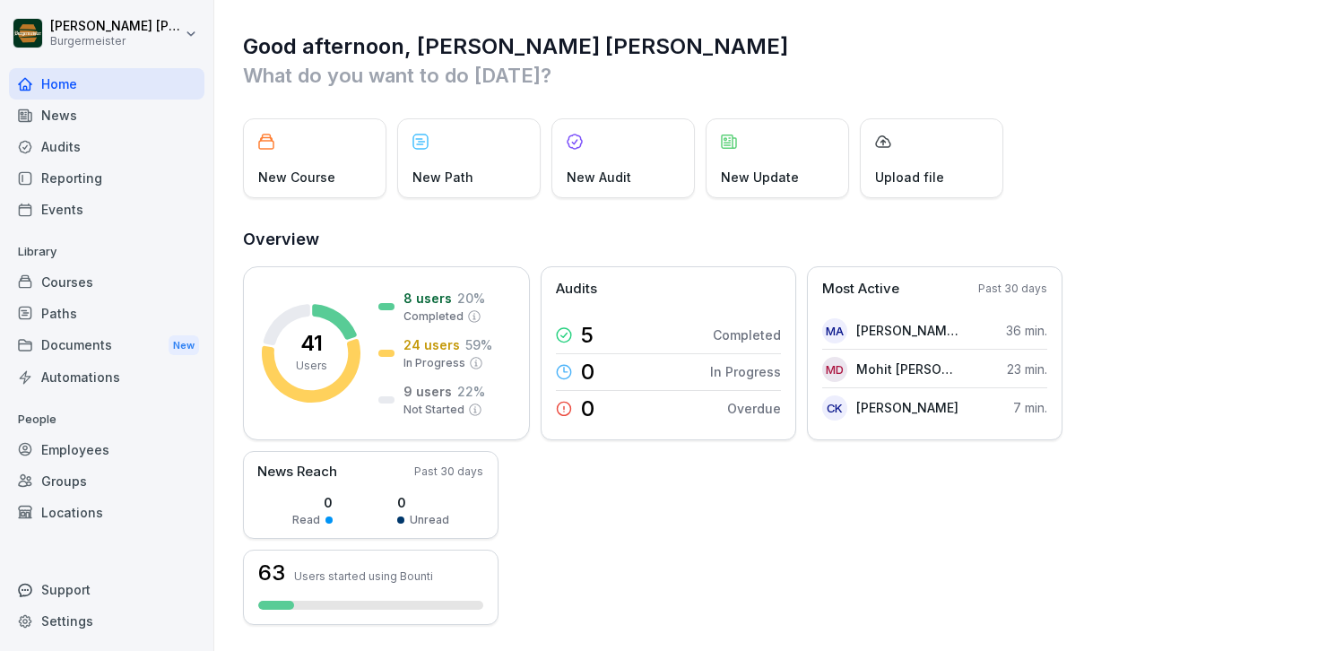
click at [76, 149] on div "Audits" at bounding box center [106, 146] width 195 height 31
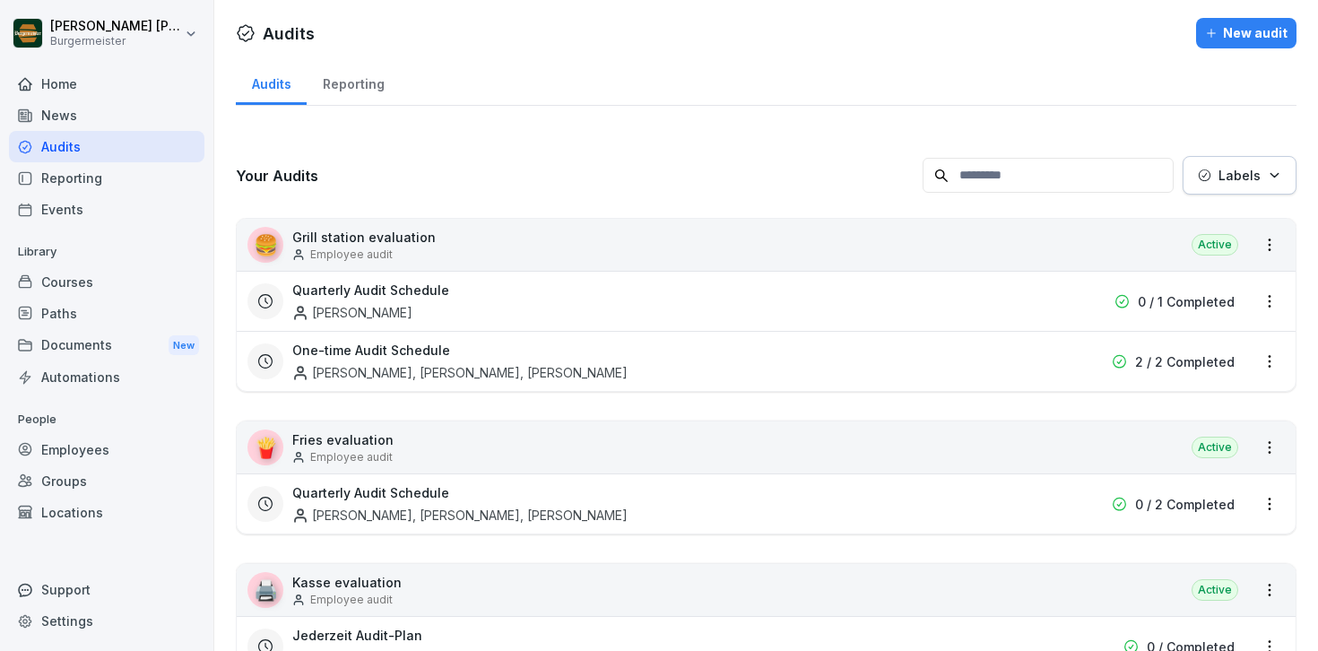
click at [367, 85] on div "Reporting" at bounding box center [353, 82] width 93 height 46
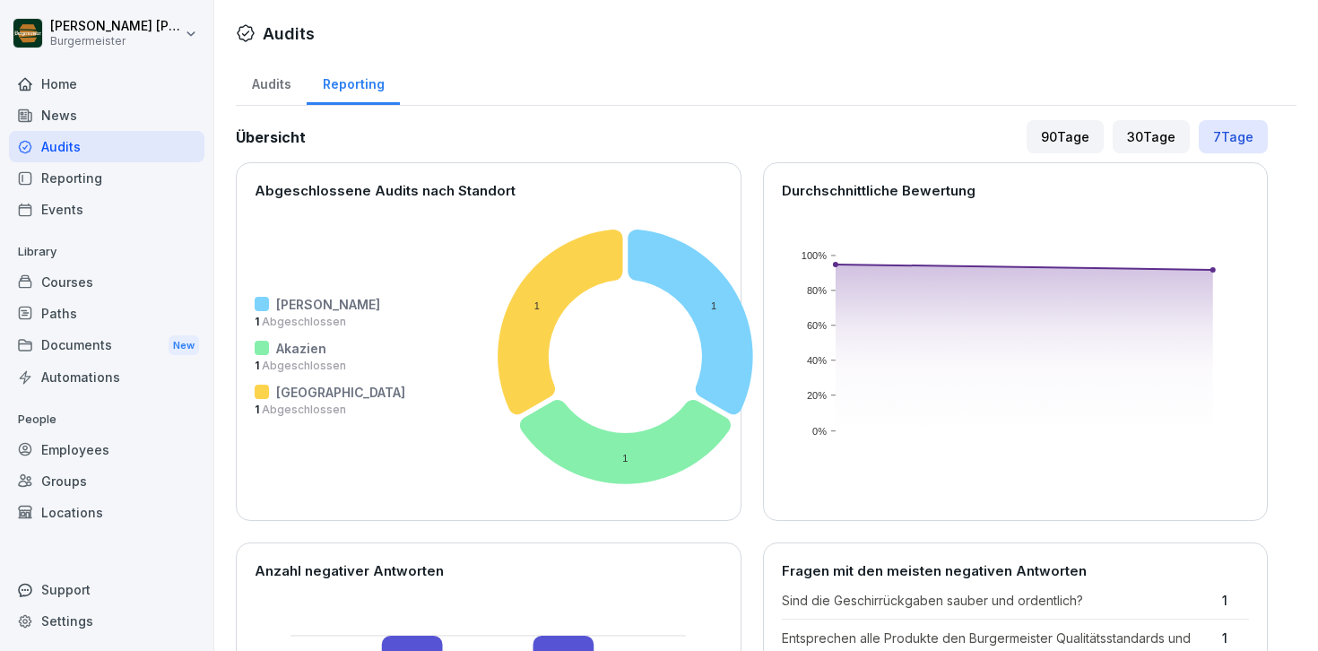
click at [282, 94] on div "Audits" at bounding box center [271, 82] width 71 height 46
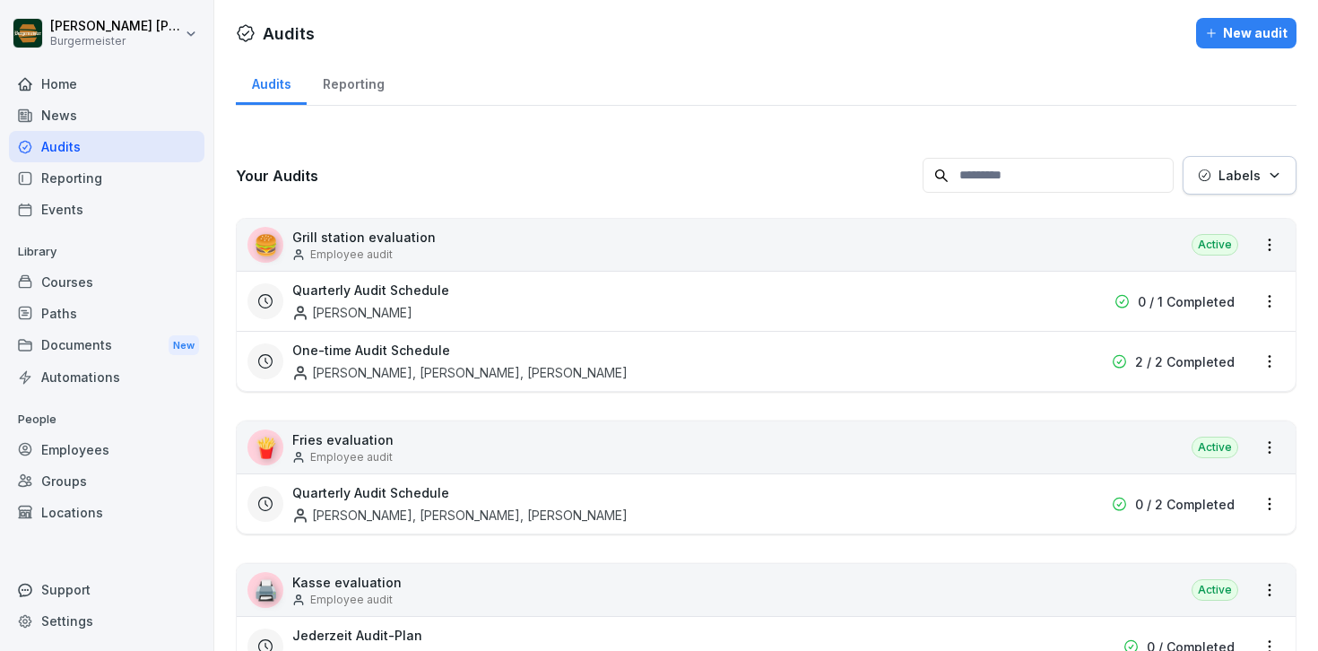
click at [64, 178] on div "Reporting" at bounding box center [106, 177] width 195 height 31
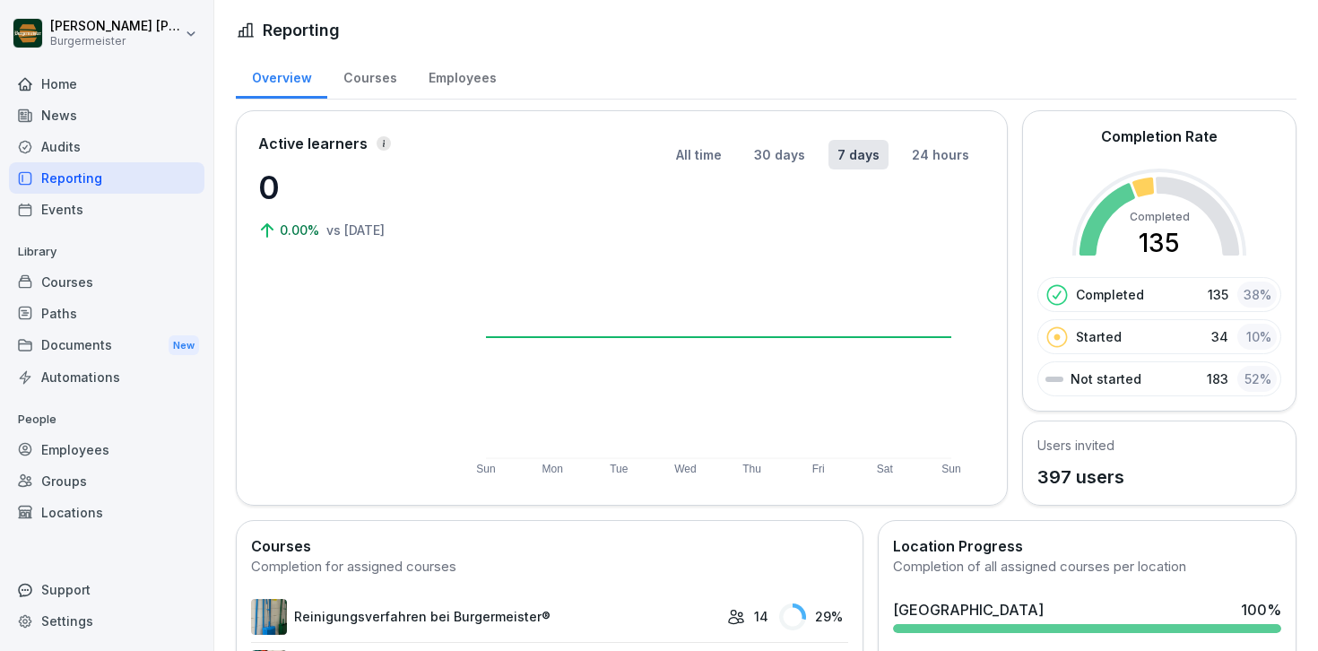
click at [99, 286] on div "Courses" at bounding box center [106, 281] width 195 height 31
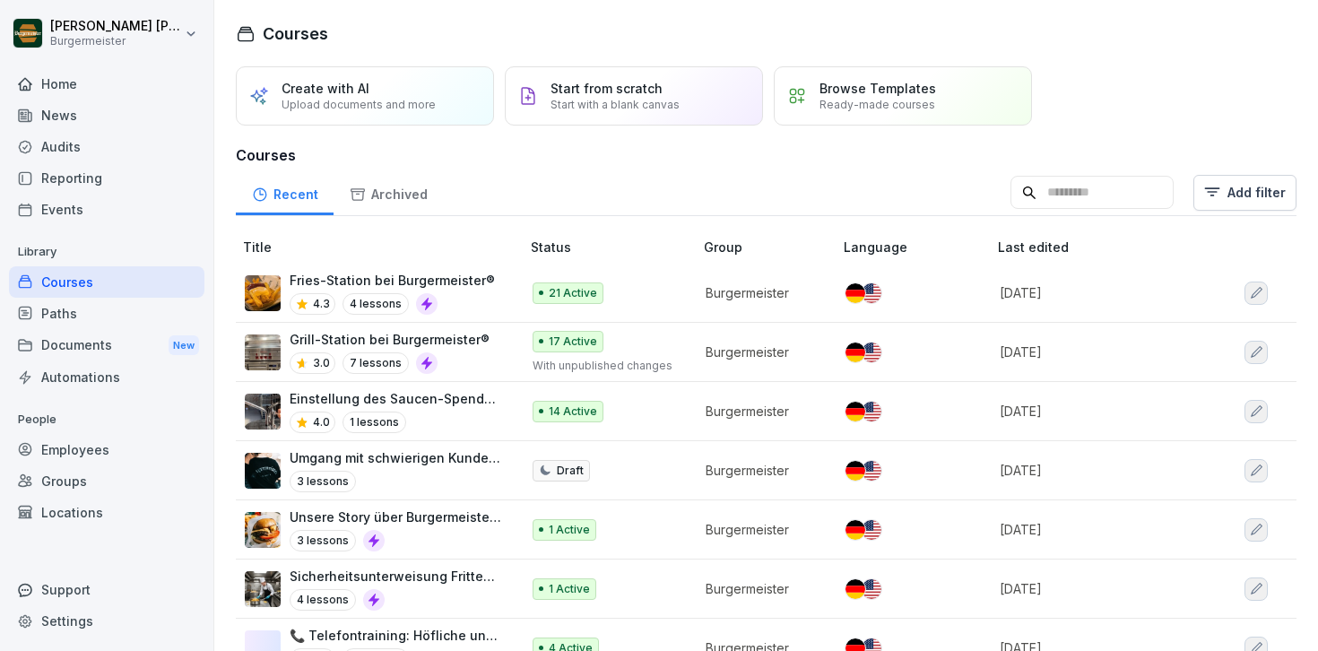
click at [90, 312] on div "Paths" at bounding box center [106, 313] width 195 height 31
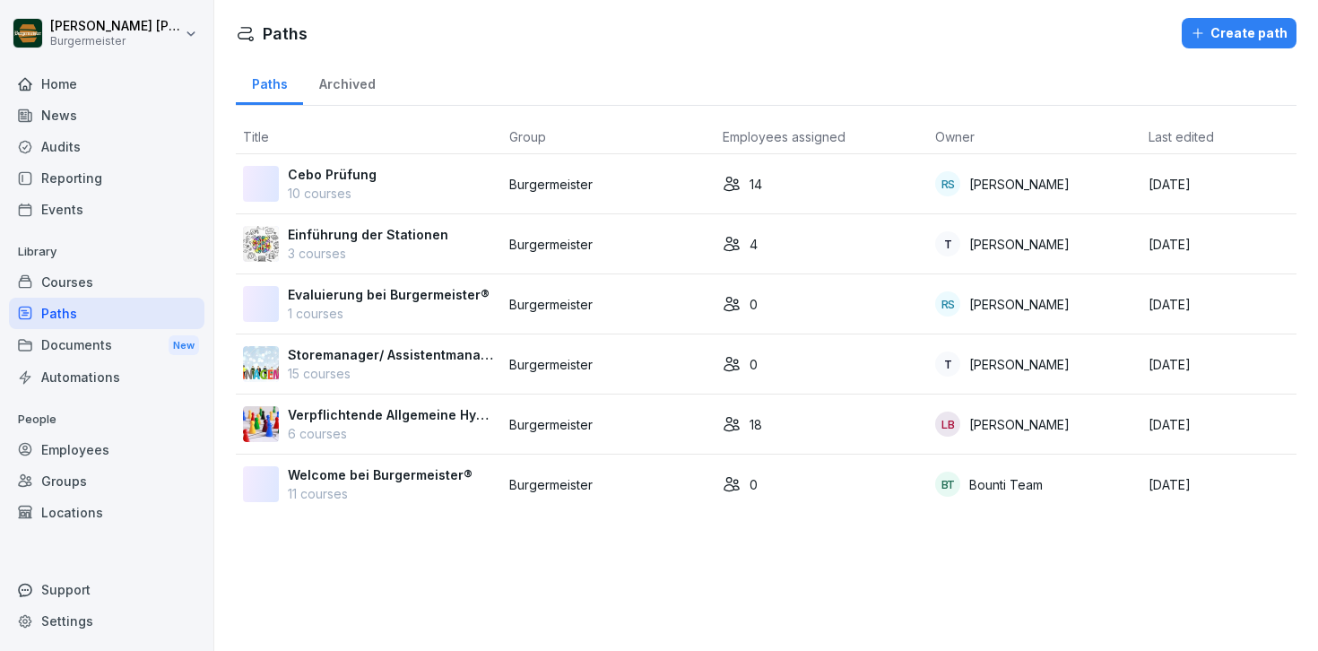
click at [75, 141] on div "Audits" at bounding box center [106, 146] width 195 height 31
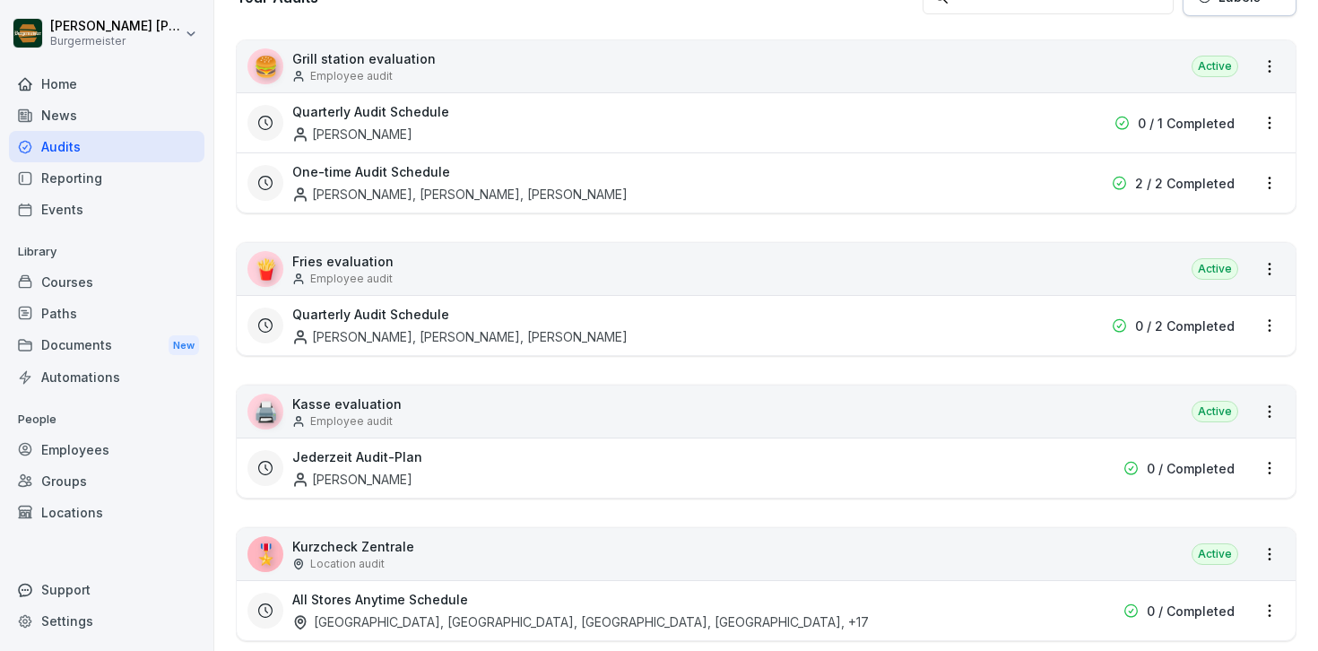
scroll to position [310, 0]
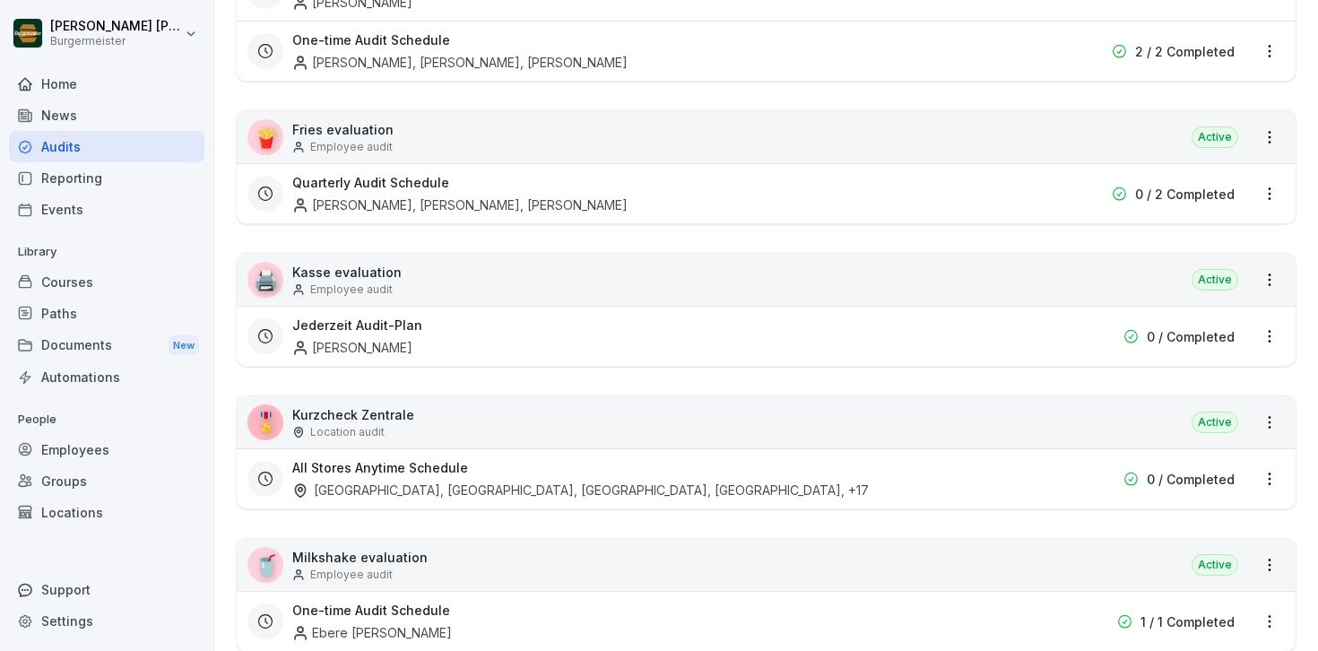
click at [1144, 439] on div "🎖️ Kurzcheck Zentrale Location audit Active" at bounding box center [766, 422] width 1059 height 52
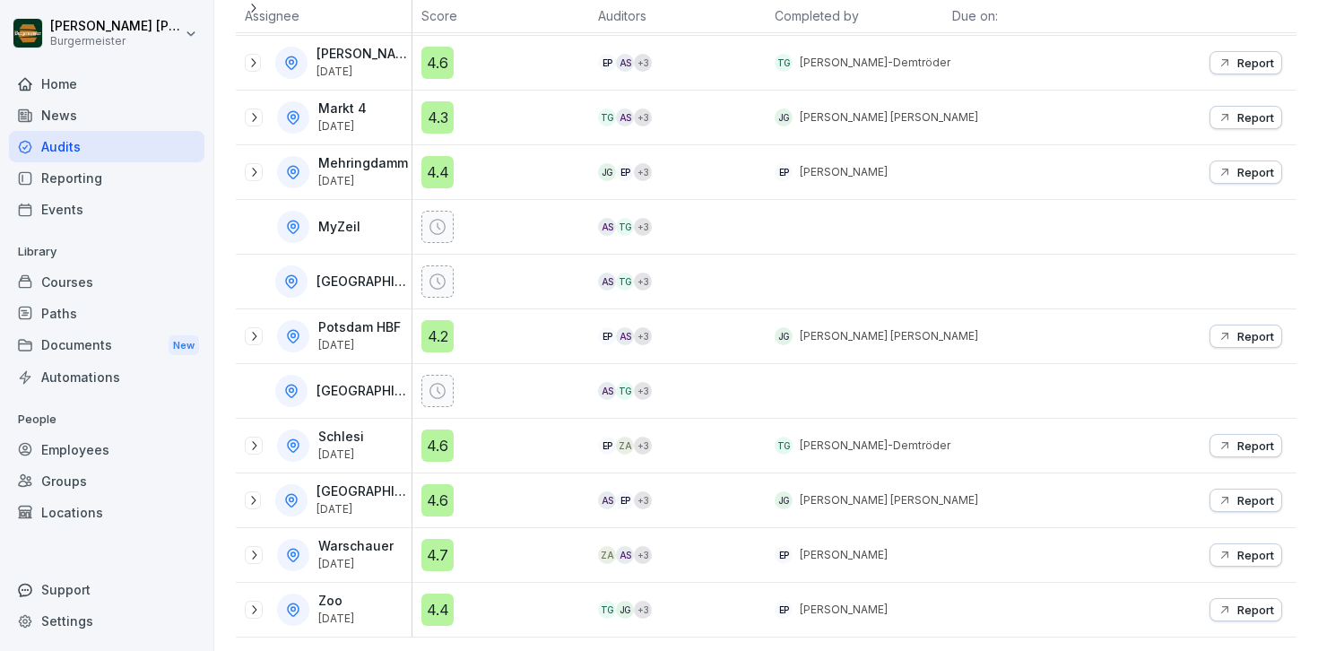
scroll to position [843, 0]
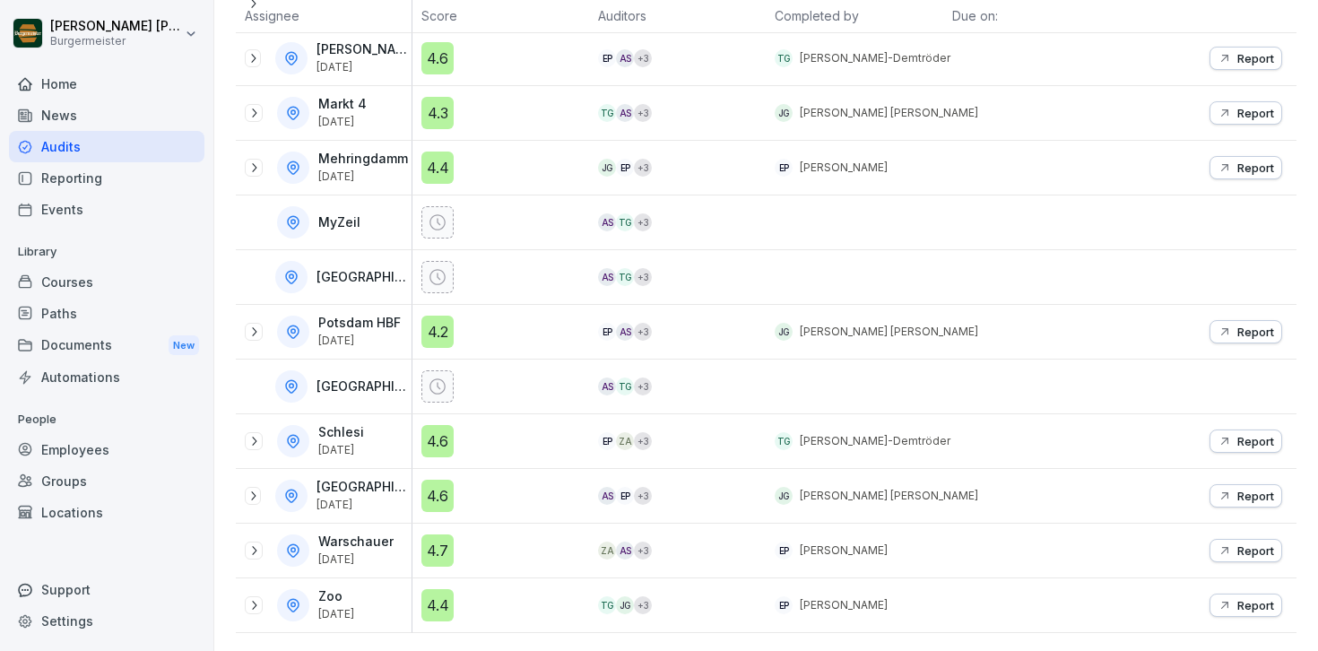
click at [248, 601] on icon at bounding box center [254, 605] width 14 height 14
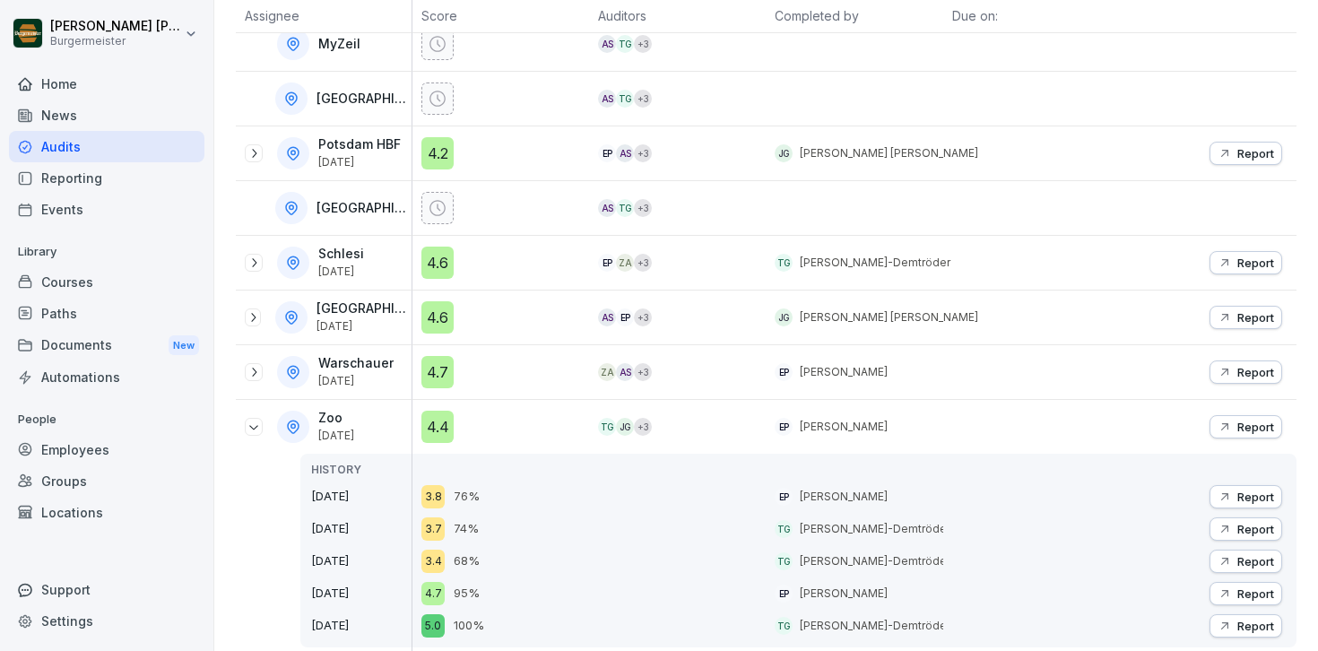
scroll to position [1023, 0]
click at [445, 427] on div "4.4" at bounding box center [437, 425] width 32 height 32
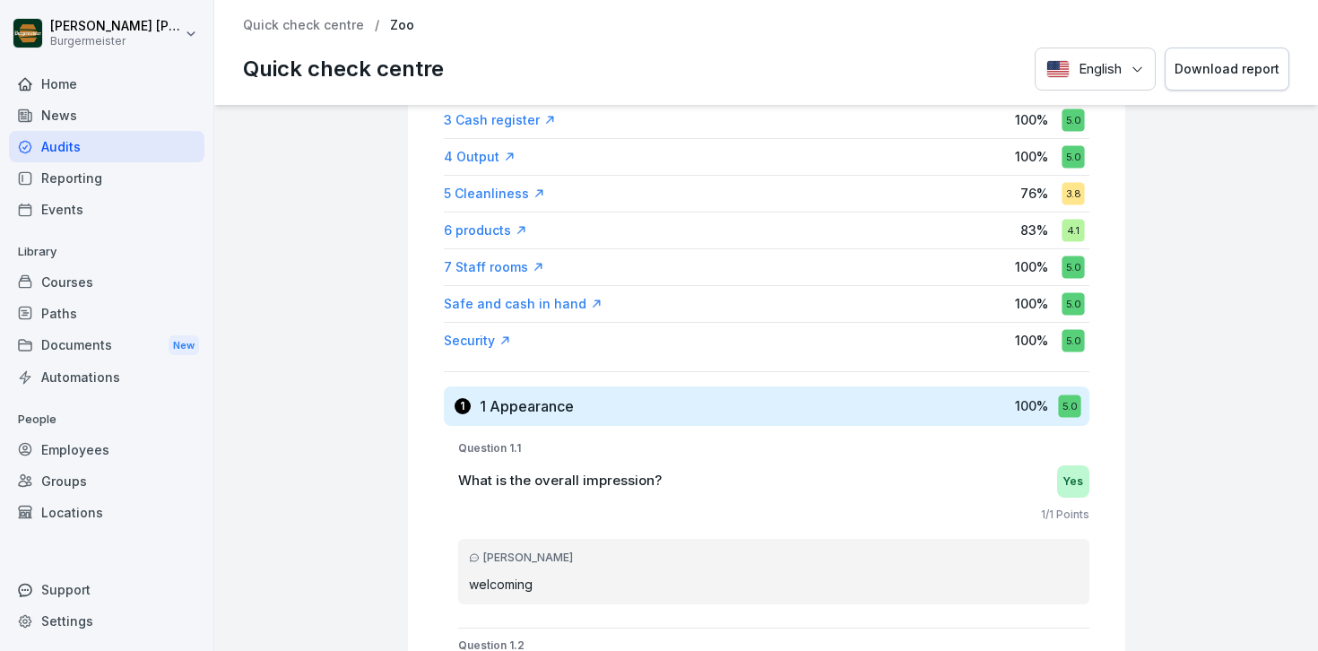
click at [491, 197] on div "5 Cleanliness" at bounding box center [494, 194] width 101 height 18
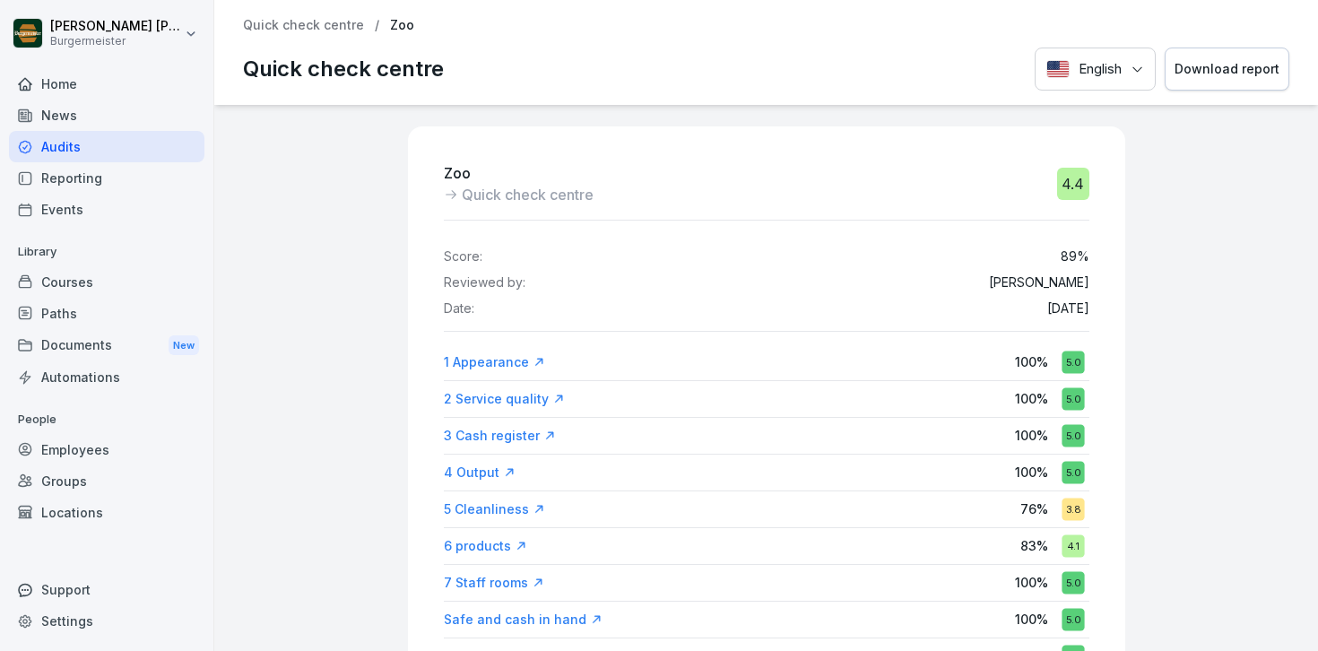
click at [316, 23] on p "Quick check centre" at bounding box center [303, 25] width 121 height 15
